Goal: Information Seeking & Learning: Learn about a topic

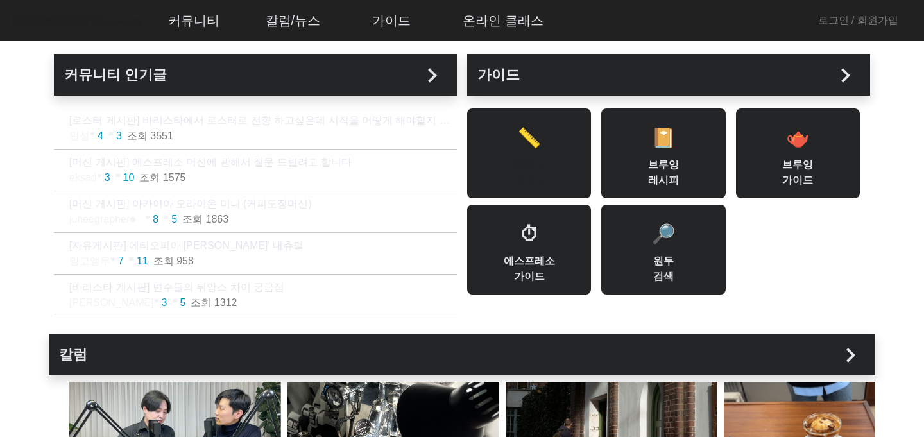
scroll to position [8, 0]
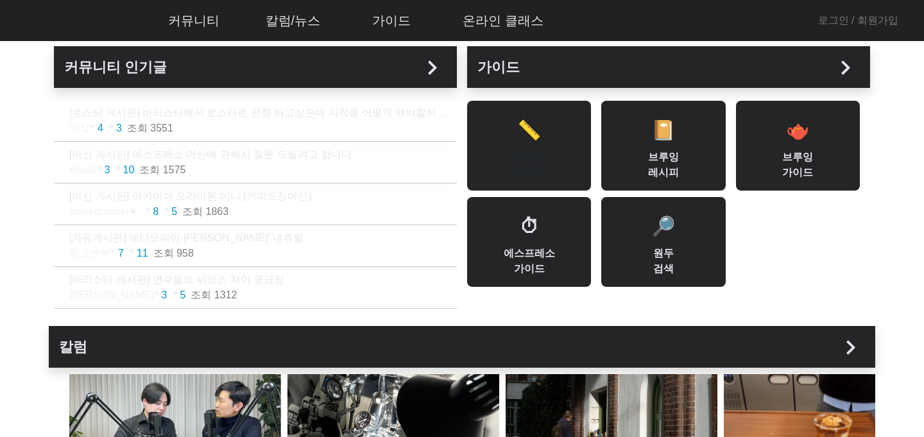
click at [575, 146] on div "📏 분쇄도 가이드" at bounding box center [529, 146] width 124 height 90
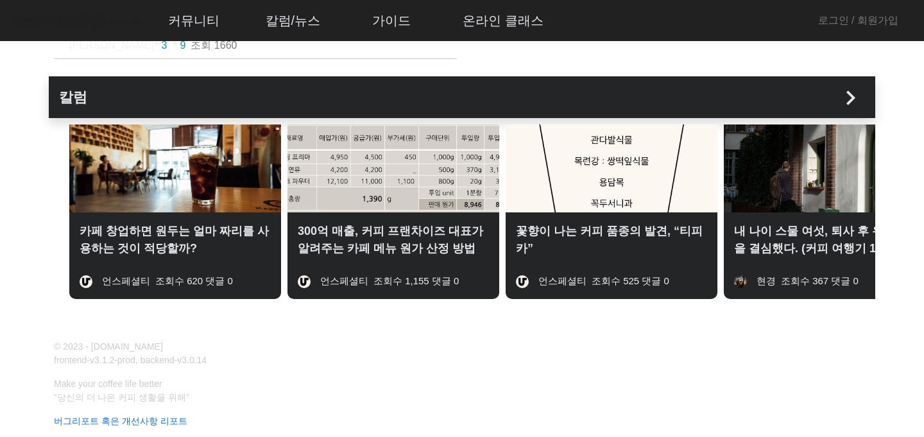
scroll to position [0, 282]
